Goal: Task Accomplishment & Management: Use online tool/utility

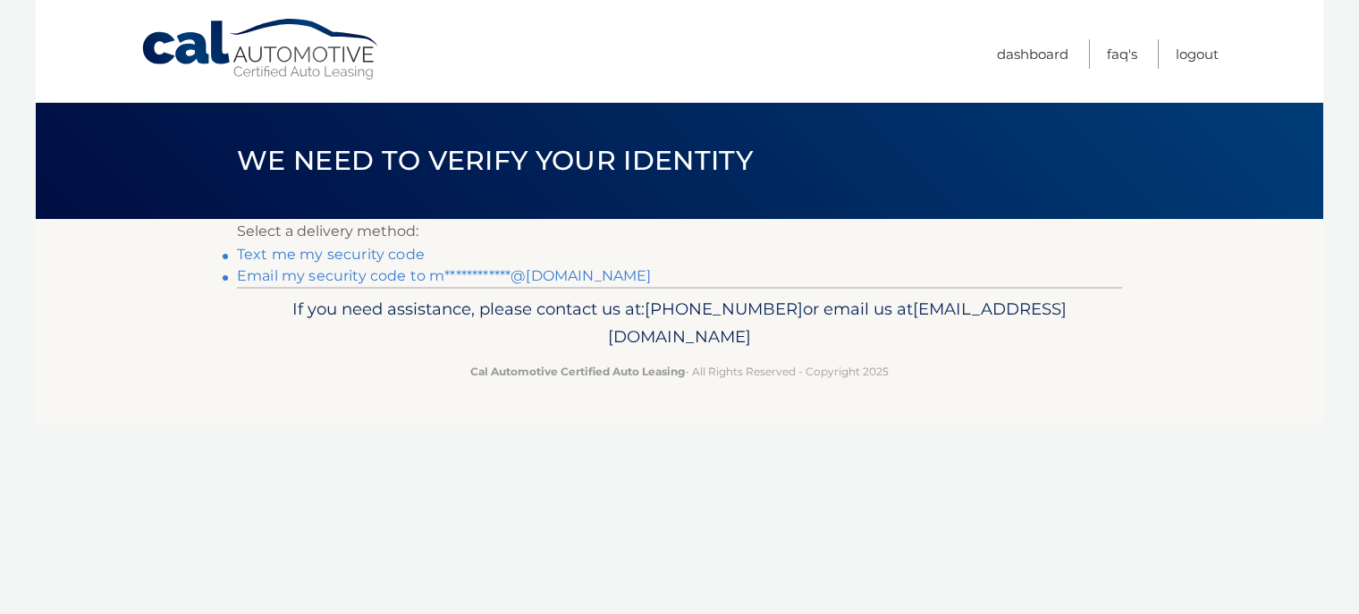
click at [429, 268] on link "**********" at bounding box center [444, 275] width 414 height 17
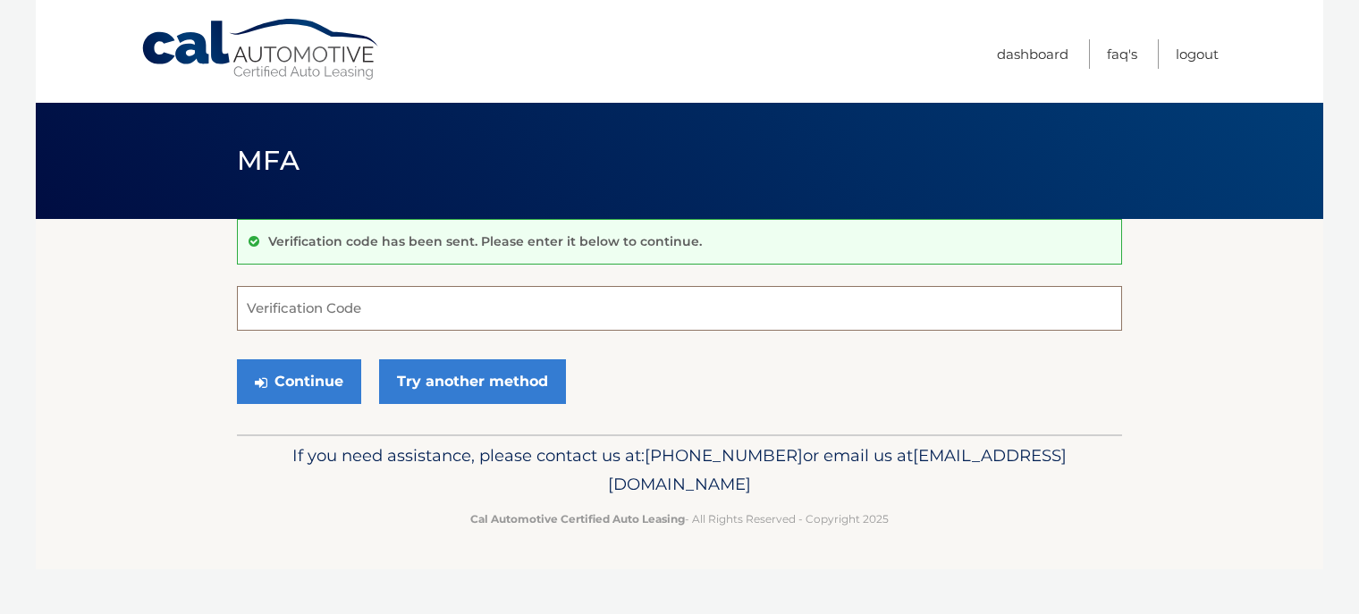
click at [470, 303] on input "Verification Code" at bounding box center [679, 308] width 885 height 45
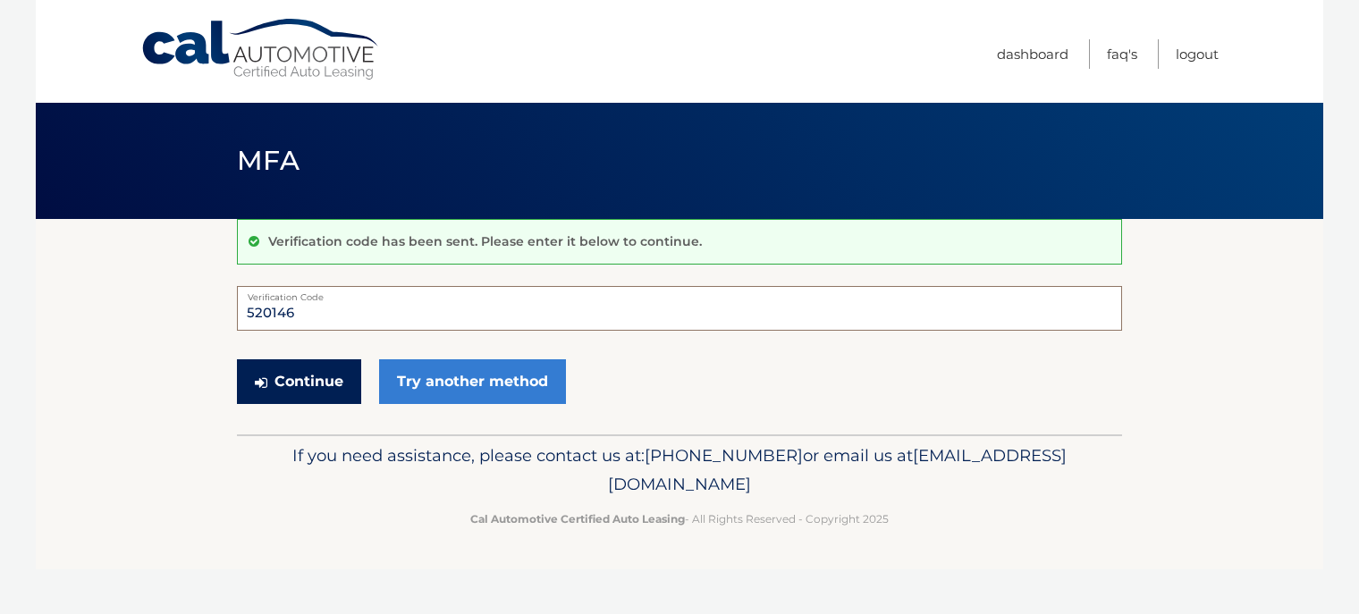
type input "520146"
click at [315, 382] on button "Continue" at bounding box center [299, 381] width 124 height 45
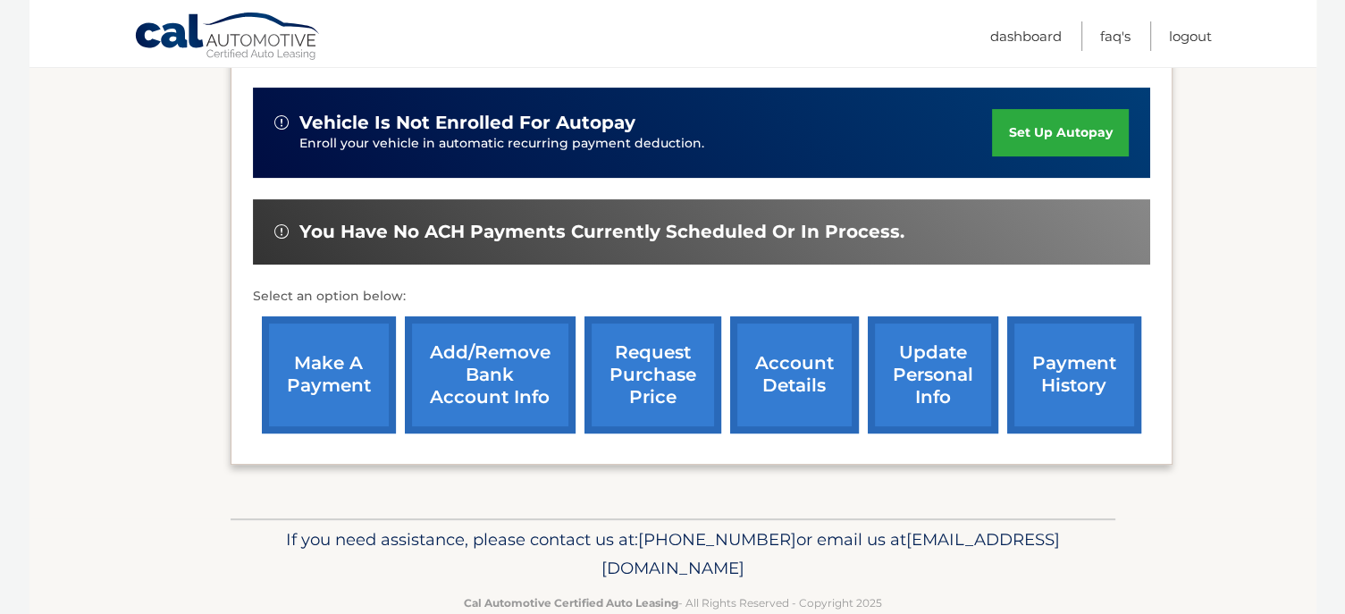
scroll to position [518, 0]
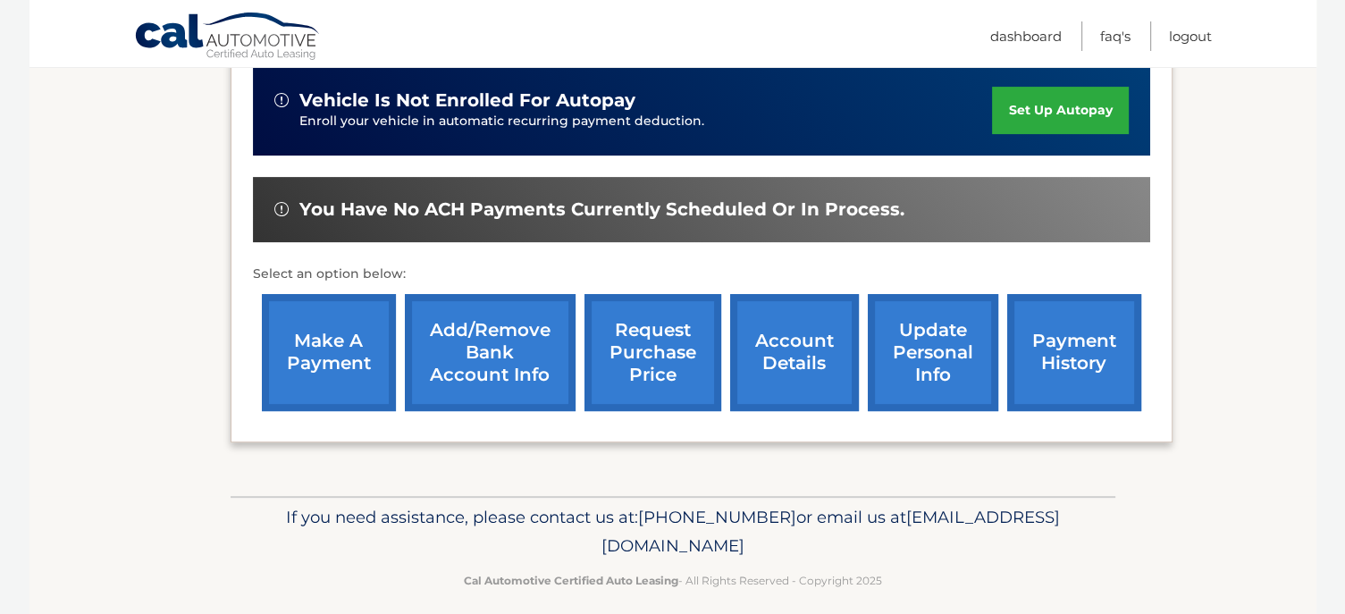
click at [356, 372] on link "make a payment" at bounding box center [329, 352] width 134 height 117
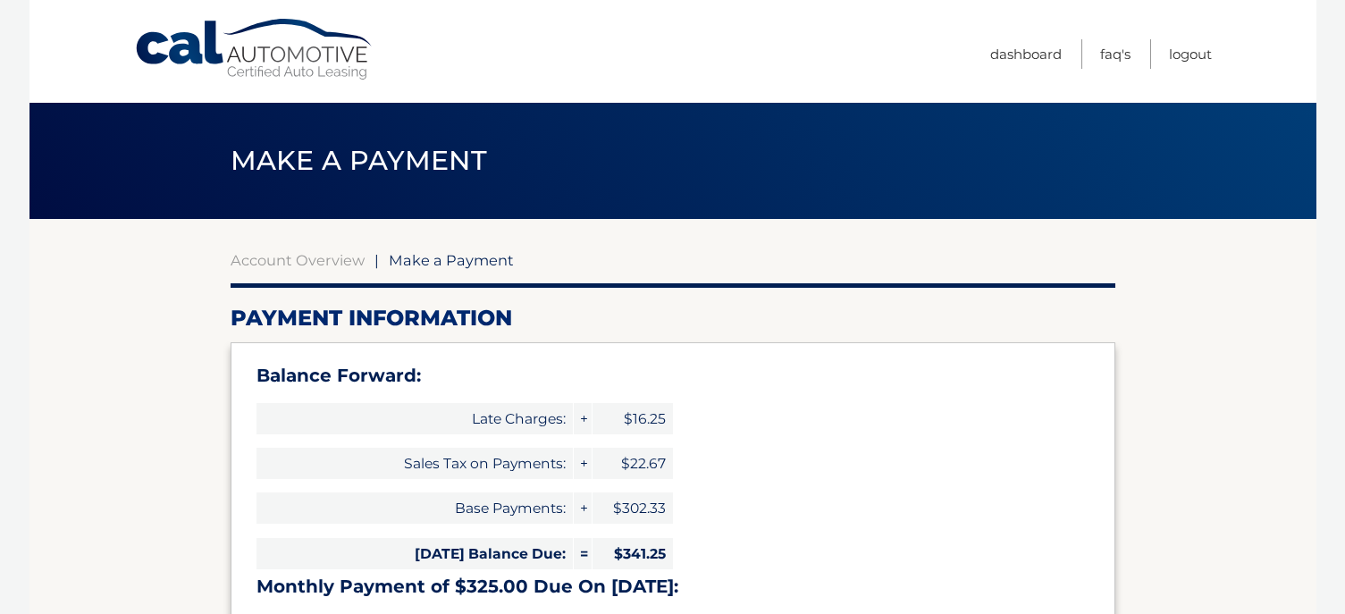
select select "MGEwYWU0MmQtZGFkZS00YTgzLTkzZjgtZDk1YjE4MDM2MTIy"
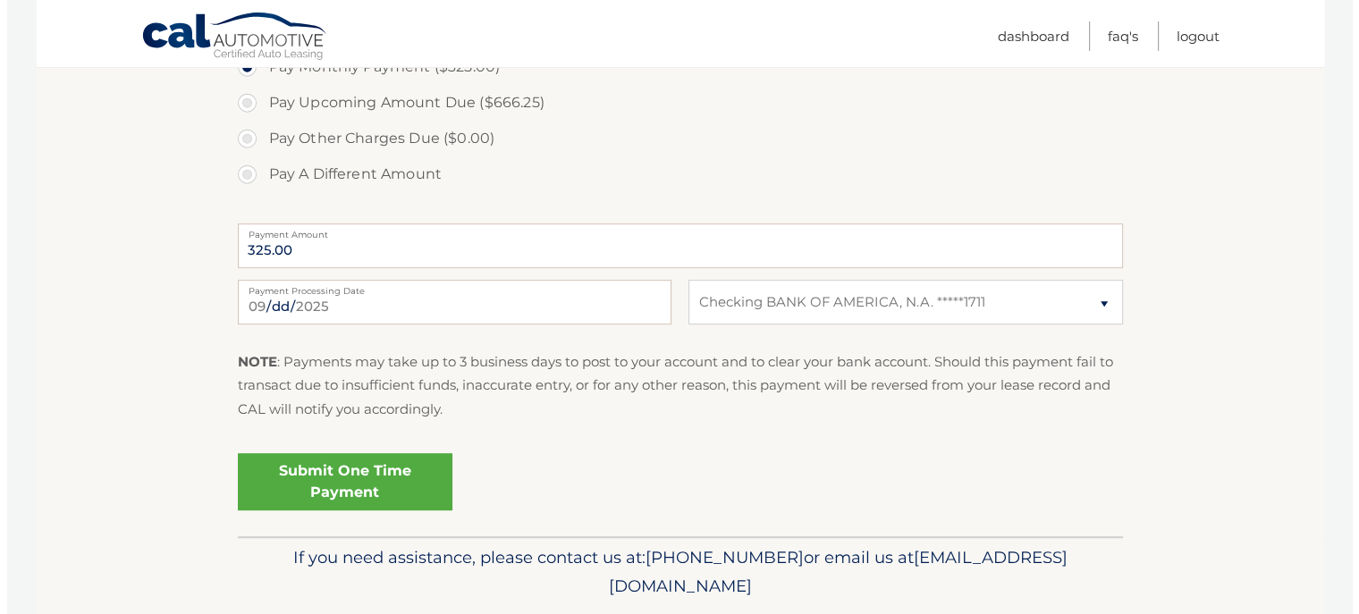
scroll to position [772, 0]
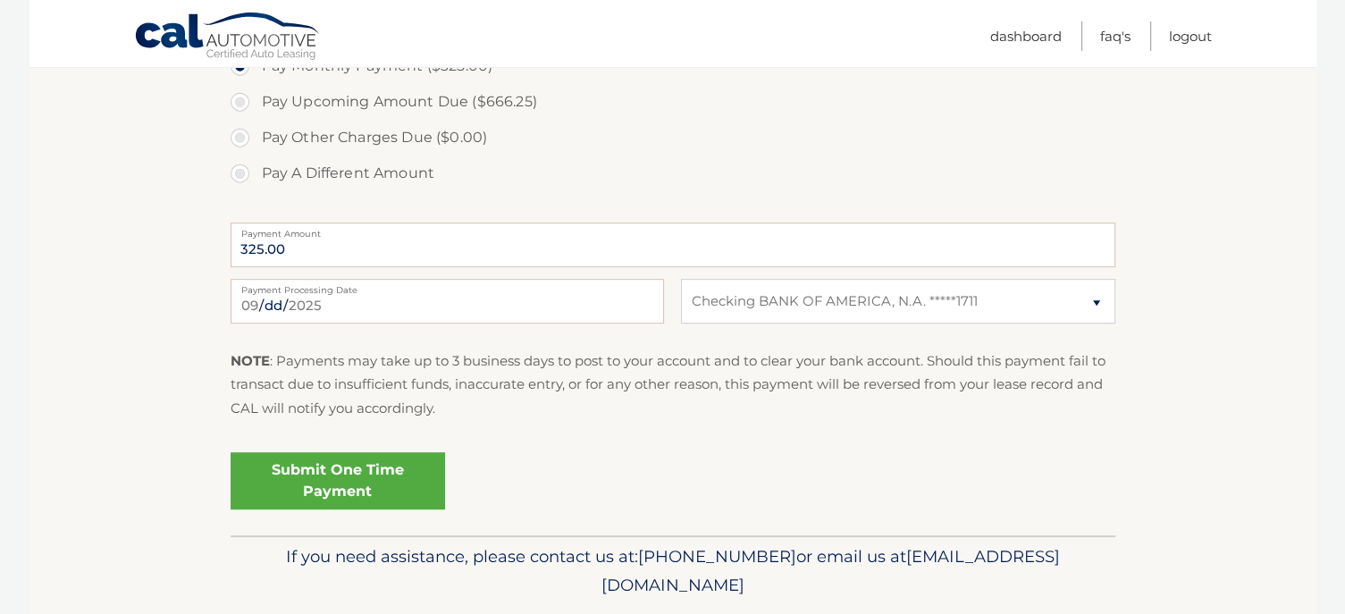
click at [386, 484] on link "Submit One Time Payment" at bounding box center [338, 480] width 215 height 57
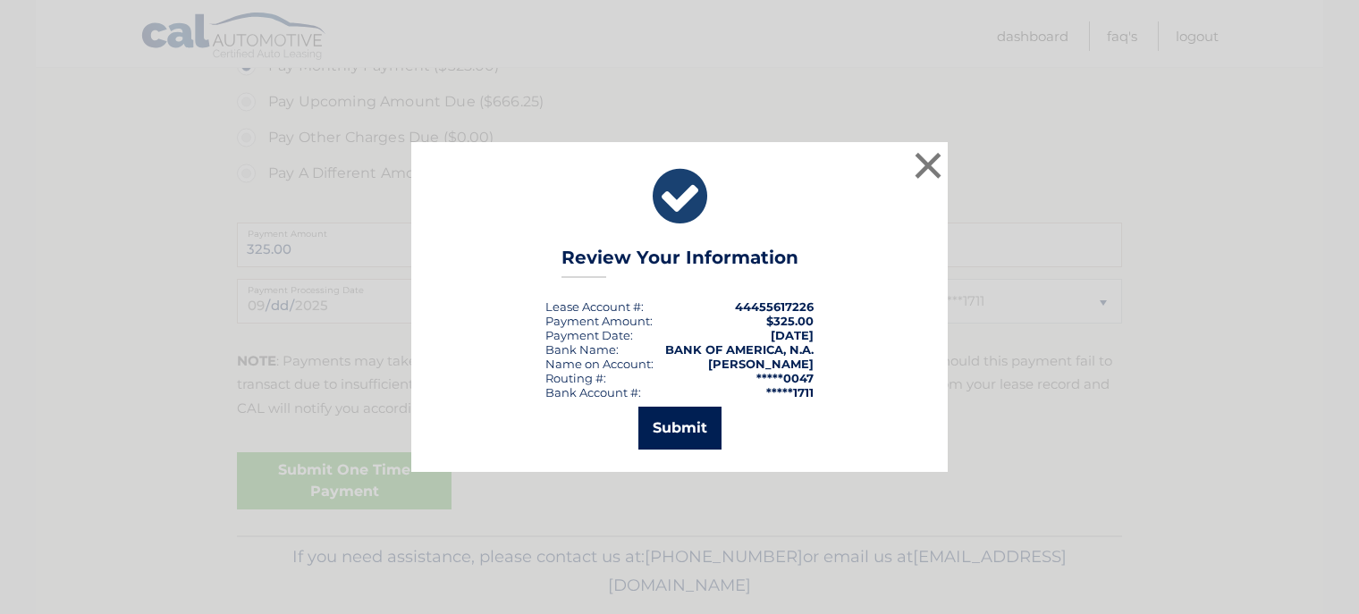
click at [672, 429] on button "Submit" at bounding box center [679, 428] width 83 height 43
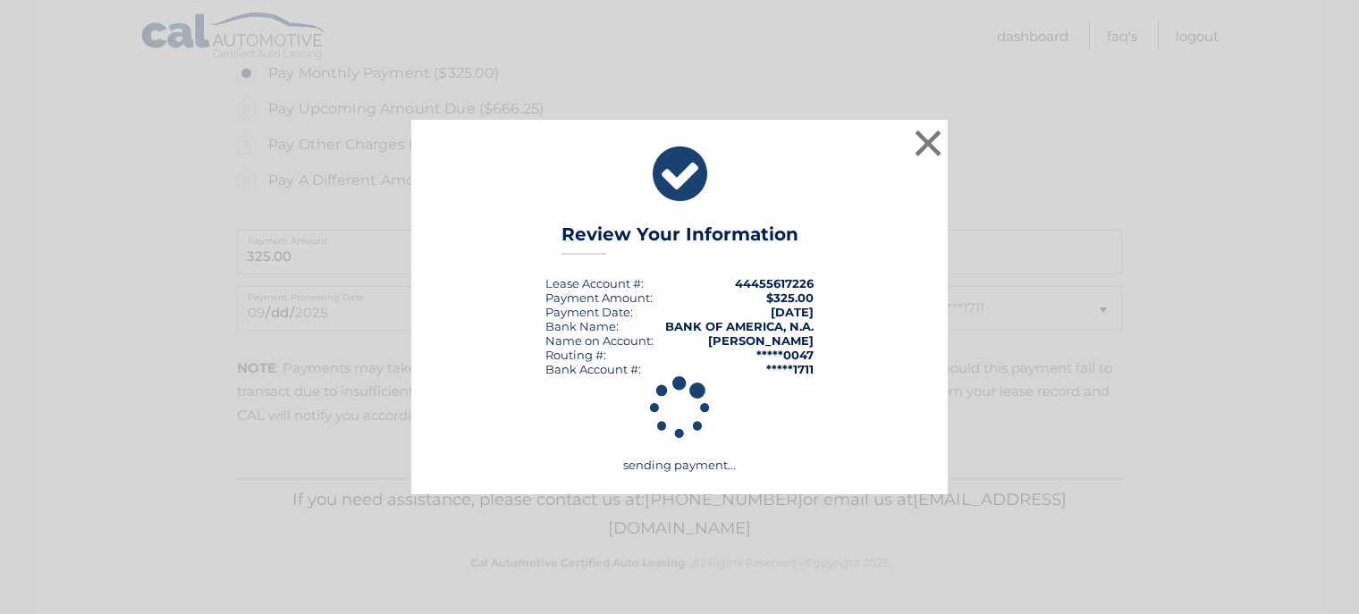
scroll to position [763, 0]
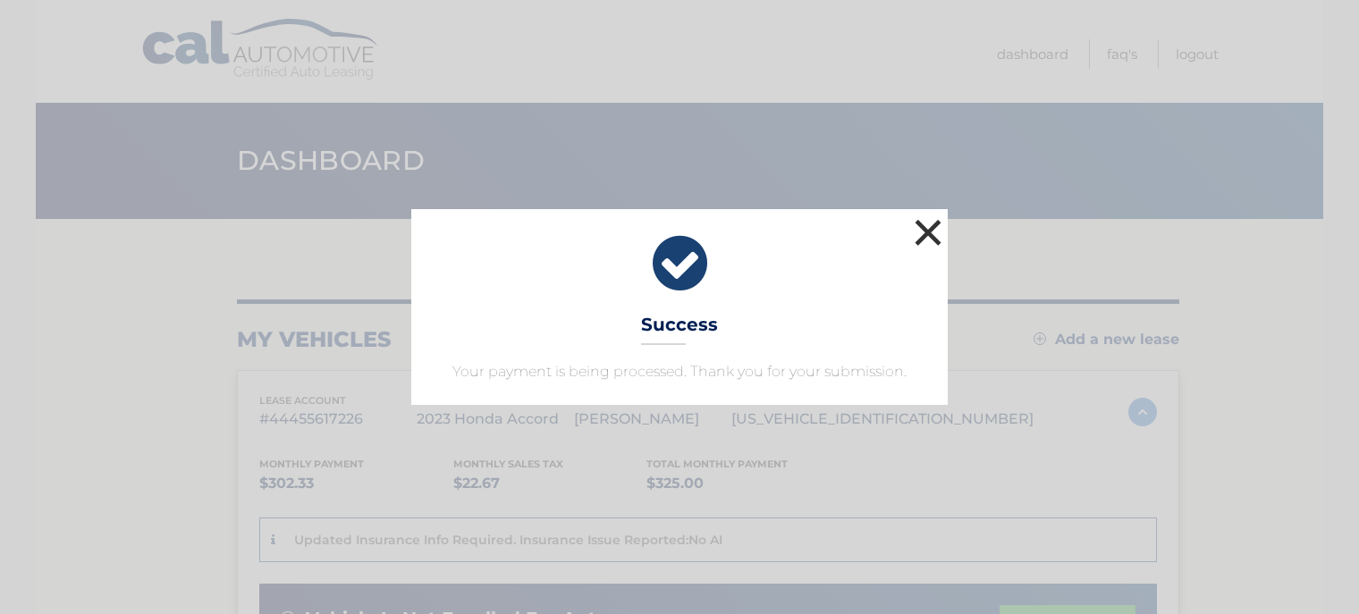
click at [929, 233] on button "×" at bounding box center [928, 233] width 36 height 36
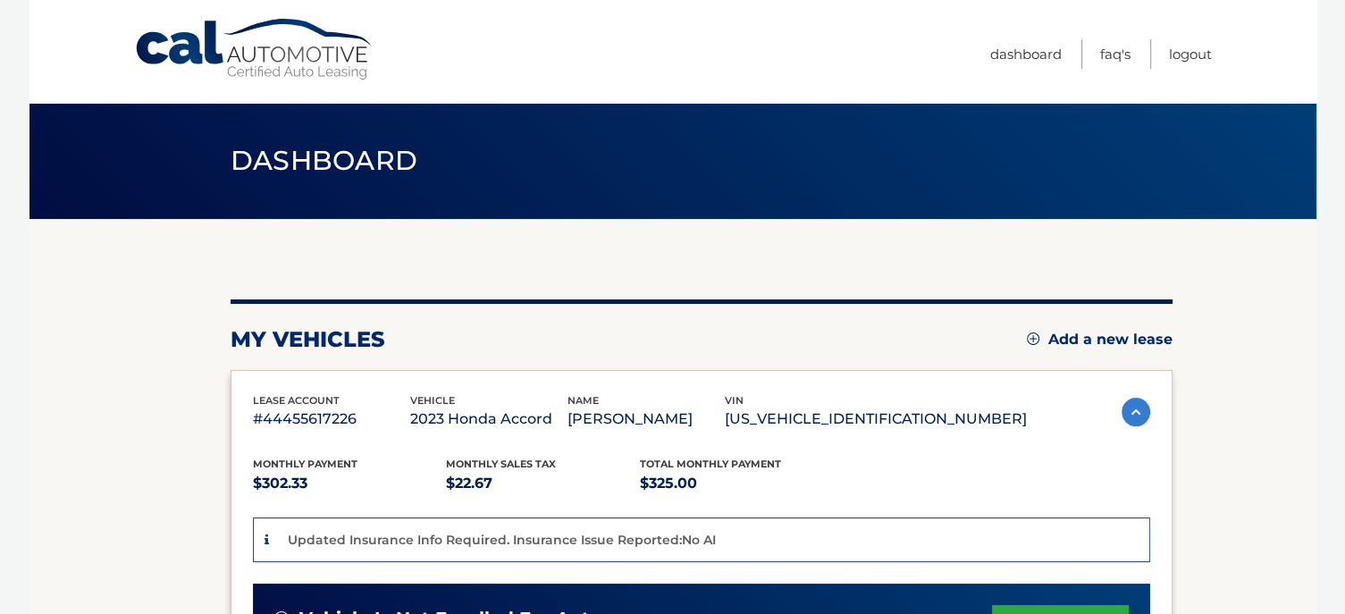
drag, startPoint x: 887, startPoint y: 236, endPoint x: 845, endPoint y: 408, distance: 177.5
click at [845, 408] on p "[US_VEHICLE_IDENTIFICATION_NUMBER]" at bounding box center [876, 419] width 302 height 25
